Goal: Navigation & Orientation: Find specific page/section

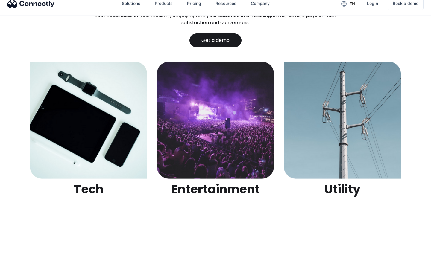
scroll to position [1887, 0]
